Goal: Navigation & Orientation: Find specific page/section

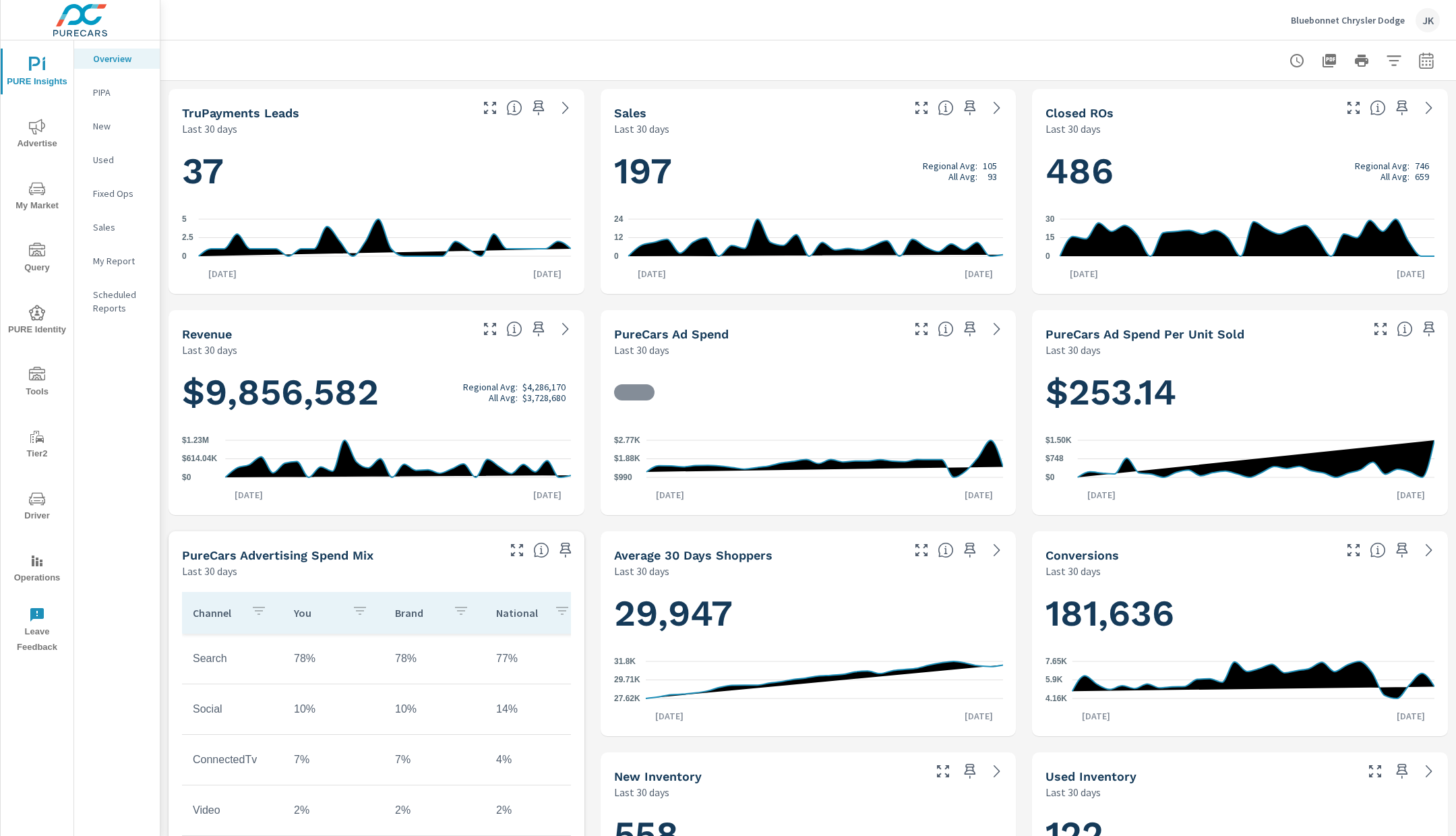
scroll to position [1, 0]
click at [45, 126] on span "Advertise" at bounding box center [37, 135] width 65 height 33
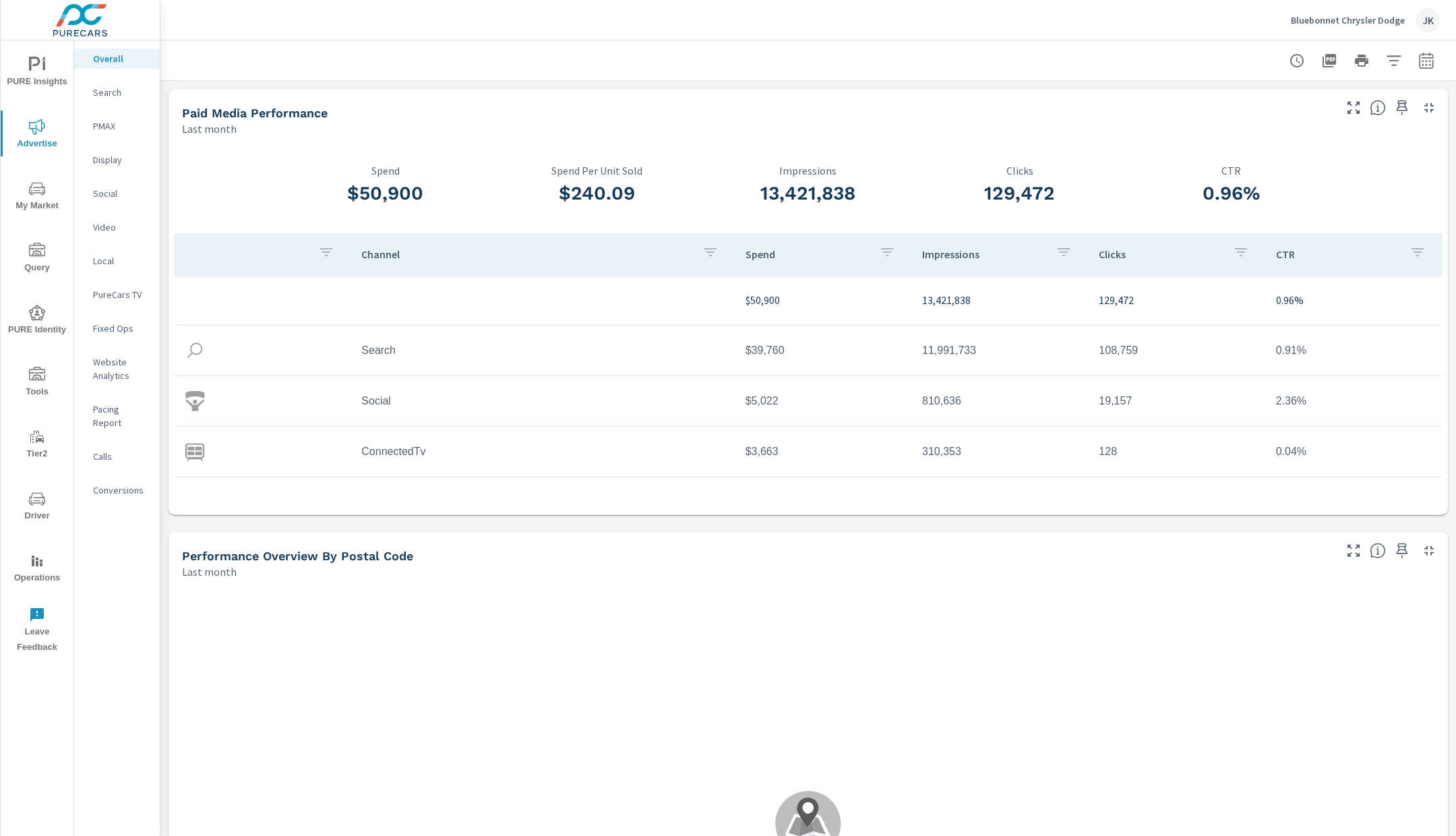
scroll to position [50, 0]
click at [118, 358] on p "Website Analytics" at bounding box center [121, 369] width 56 height 27
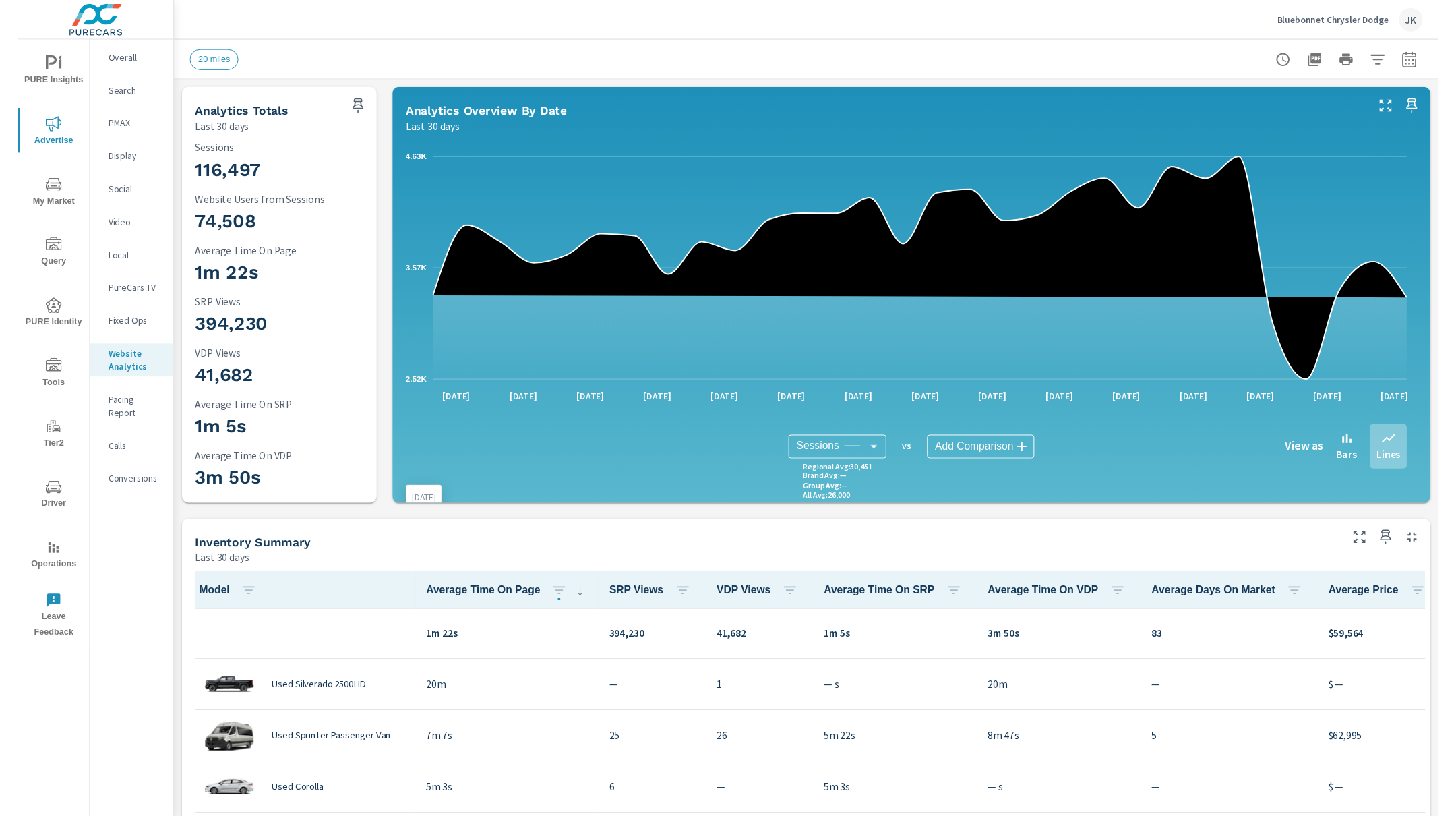
scroll to position [1, 0]
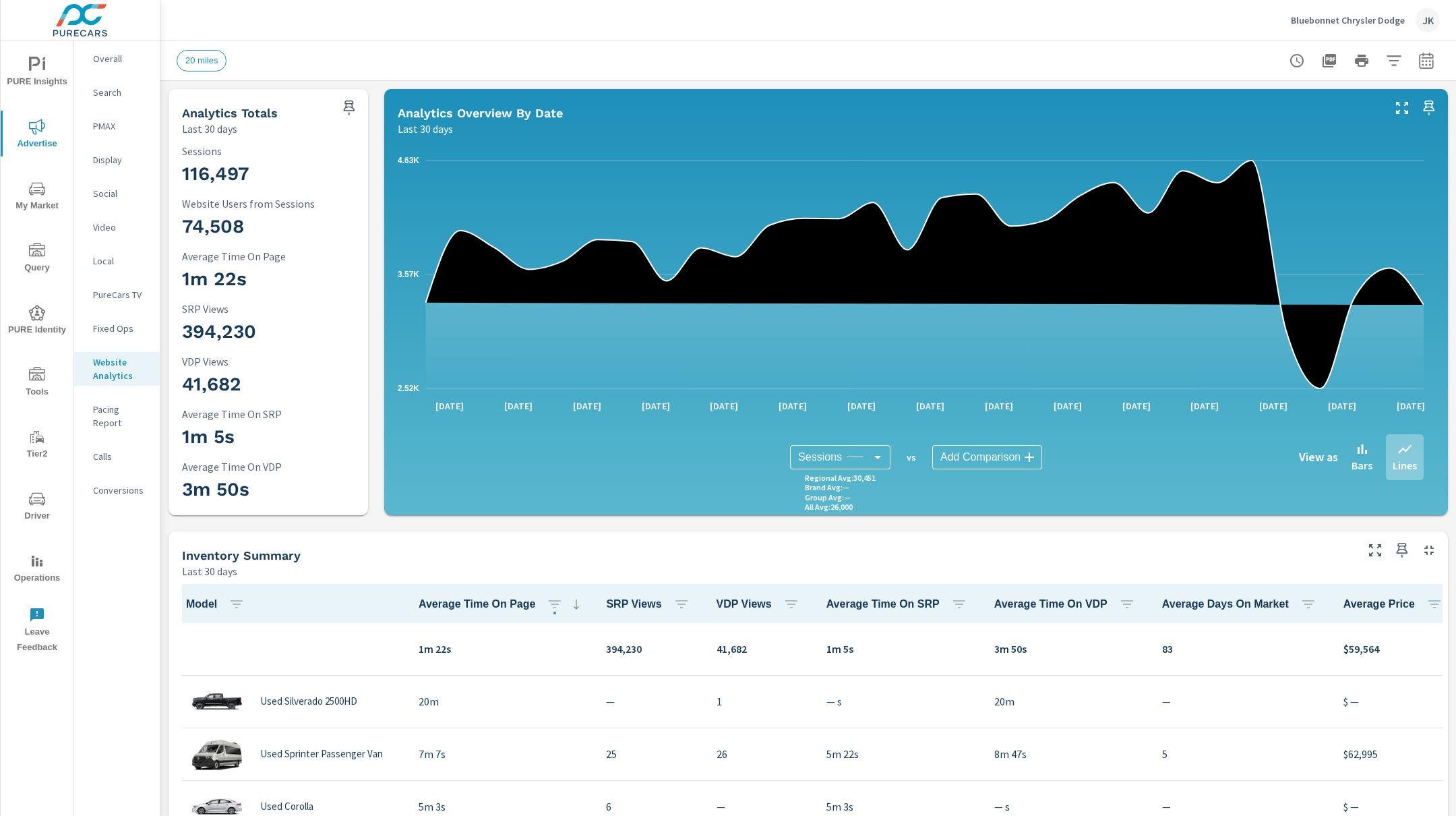
scroll to position [1, 0]
